Goal: Task Accomplishment & Management: Manage account settings

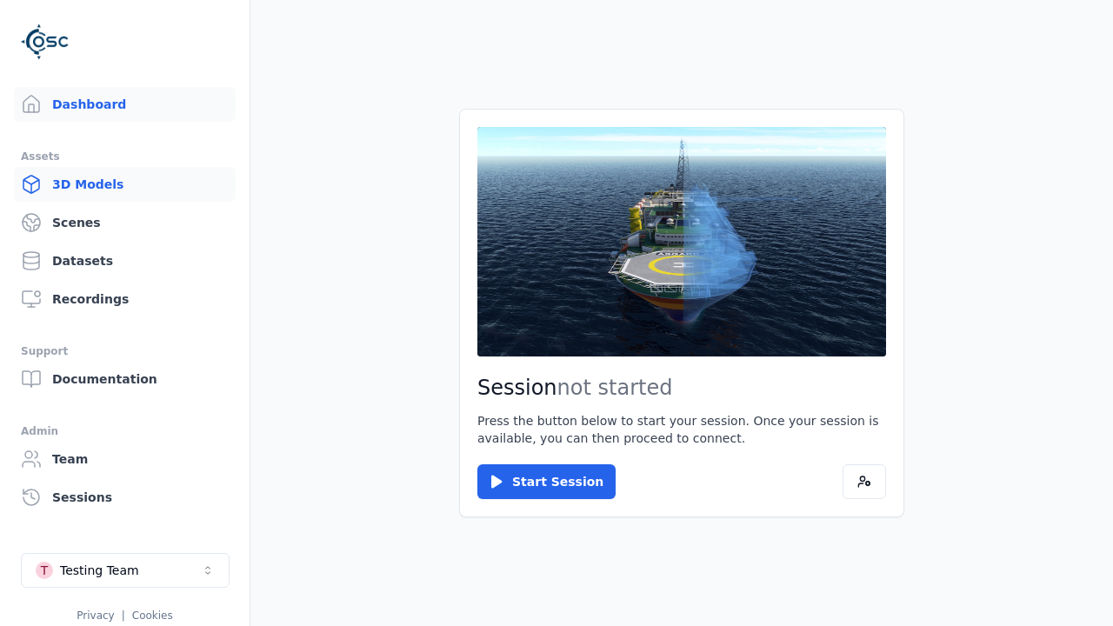
click at [124, 184] on link "3D Models" at bounding box center [125, 184] width 222 height 35
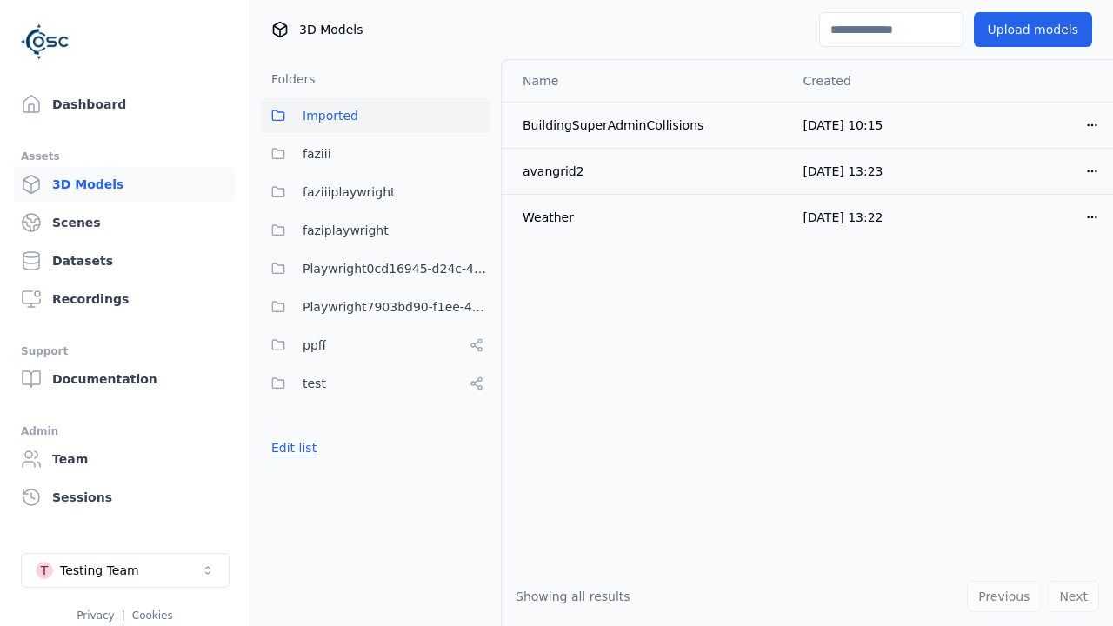
click at [291, 448] on button "Edit list" at bounding box center [294, 447] width 66 height 31
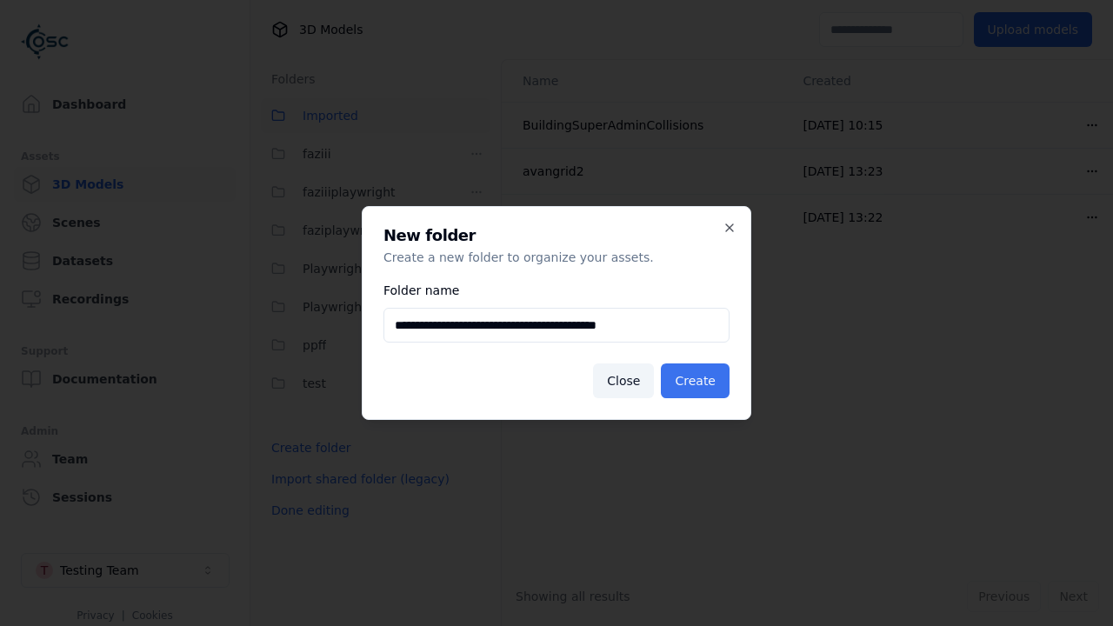
type input "**********"
click at [697, 381] on button "Create" at bounding box center [695, 380] width 69 height 35
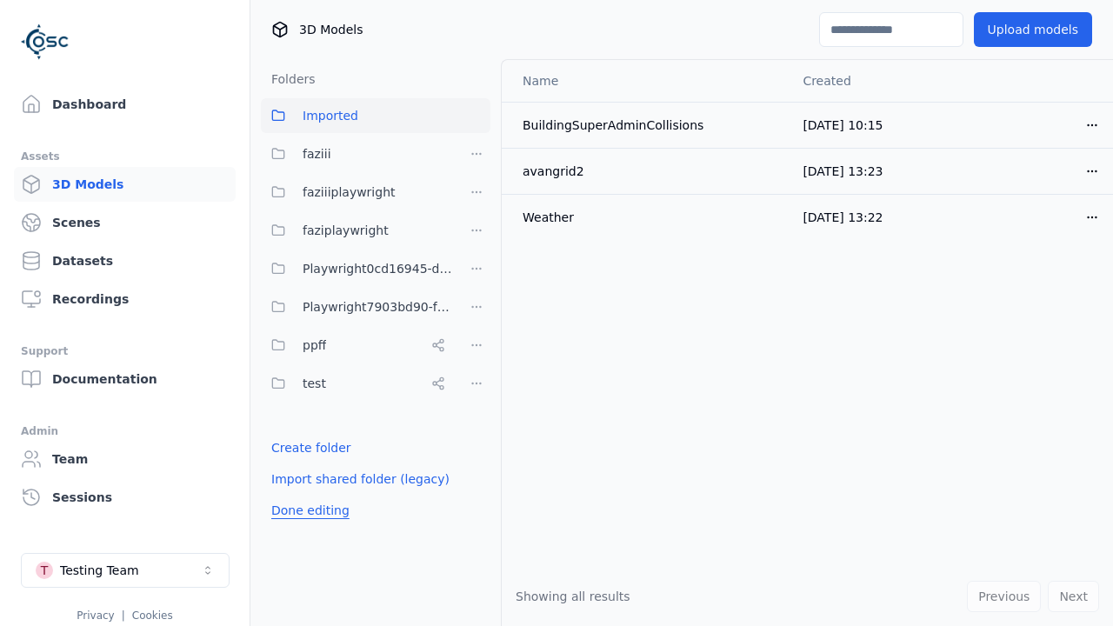
click at [307, 526] on button "Done editing" at bounding box center [310, 510] width 99 height 31
click at [291, 495] on button "Done editing" at bounding box center [310, 510] width 99 height 31
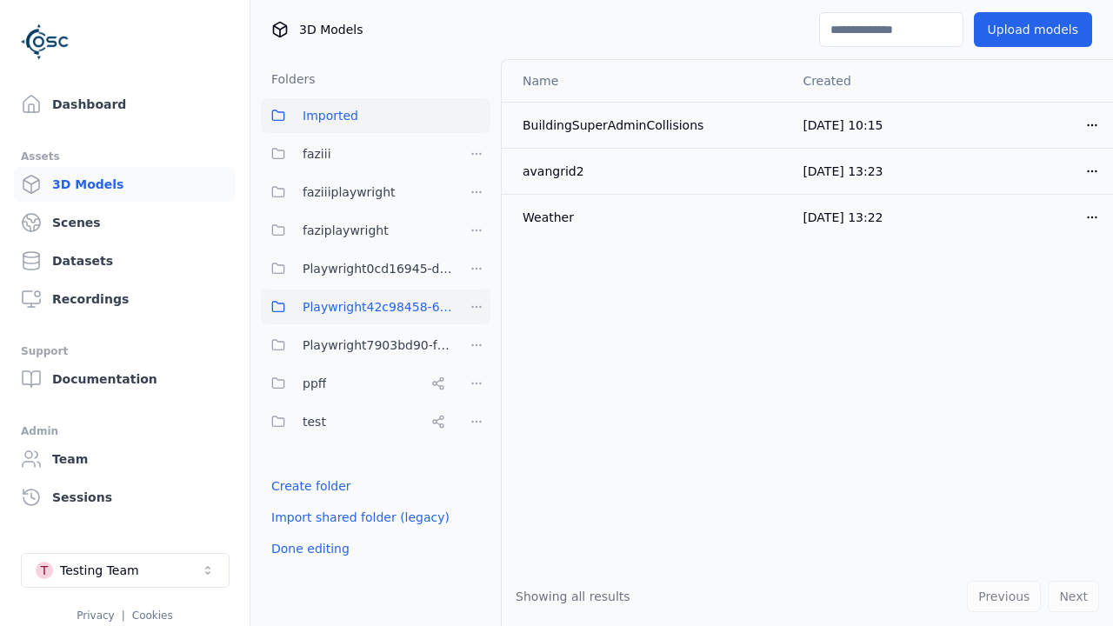
click at [476, 307] on html "Support Dashboard Assets 3D Models Scenes Datasets Recordings Support Documenta…" at bounding box center [556, 313] width 1113 height 626
click at [475, 398] on div "Rename" at bounding box center [482, 398] width 116 height 28
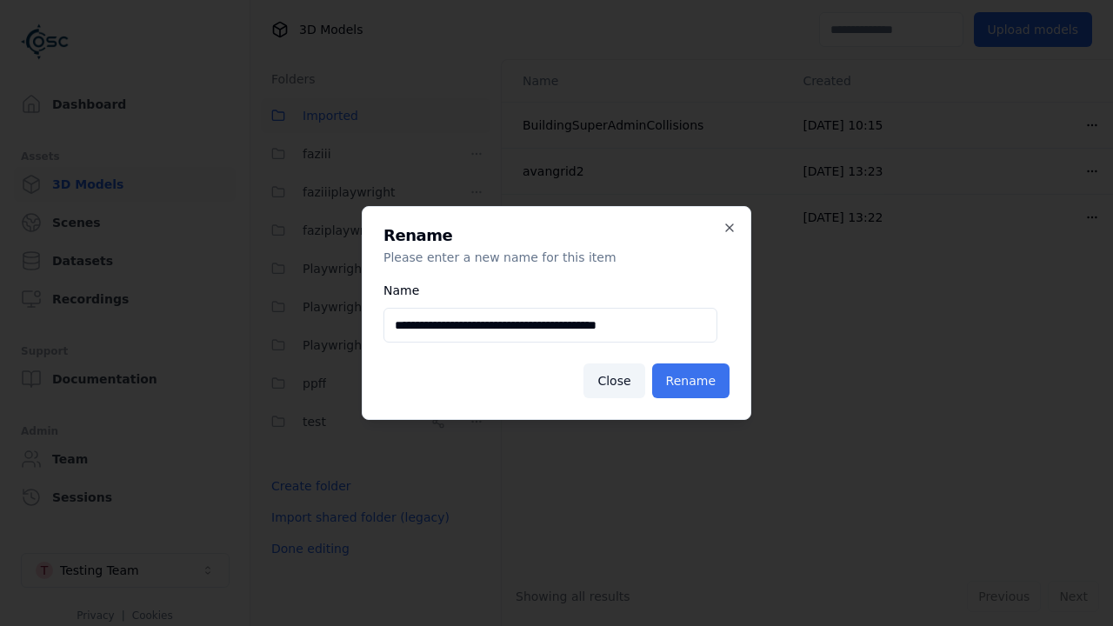
type input "**********"
click at [693, 381] on button "Rename" at bounding box center [690, 380] width 77 height 35
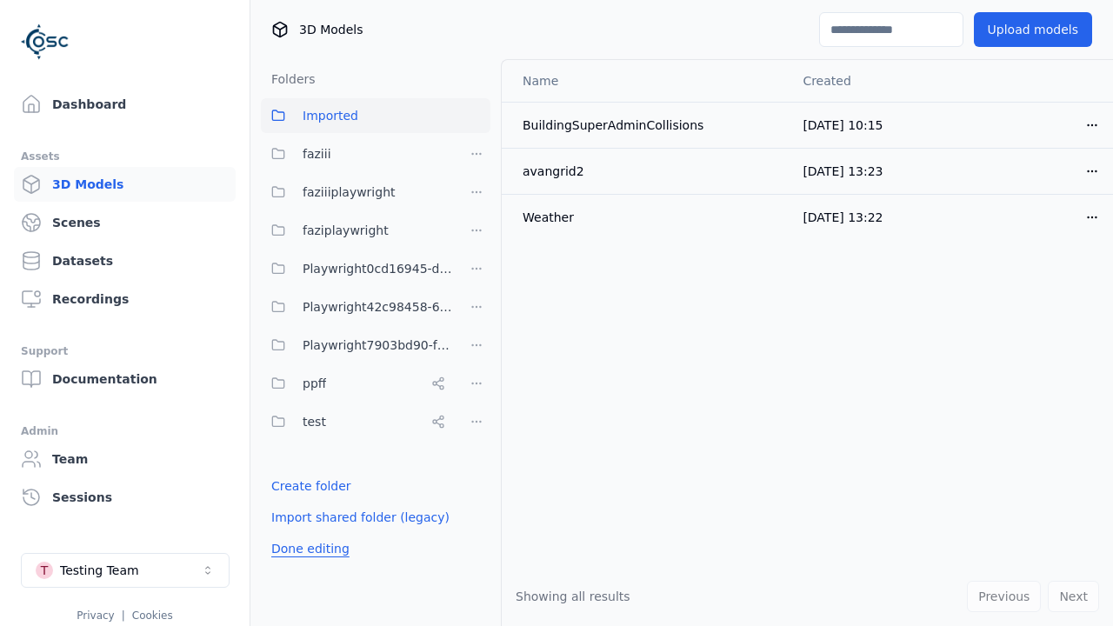
click at [307, 548] on button "Done editing" at bounding box center [310, 548] width 99 height 31
click at [291, 533] on button "Done editing" at bounding box center [310, 548] width 99 height 31
